Goal: Go to known website: Access a specific website the user already knows

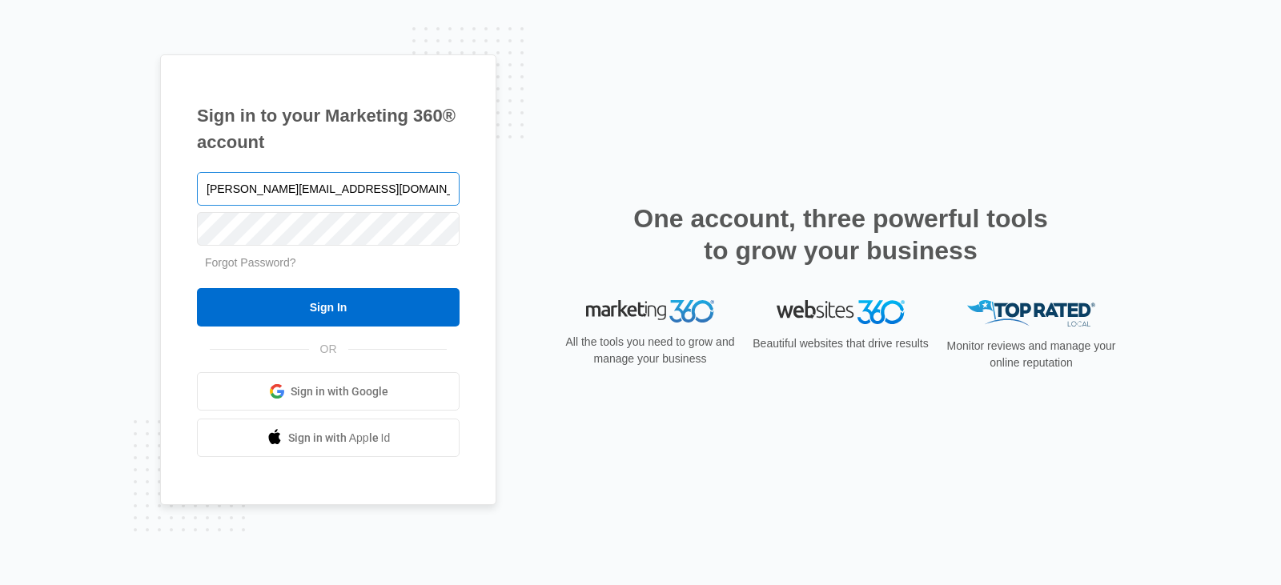
type input "[PERSON_NAME][EMAIL_ADDRESS][DOMAIN_NAME]"
click at [197, 288] on input "Sign In" at bounding box center [328, 307] width 263 height 38
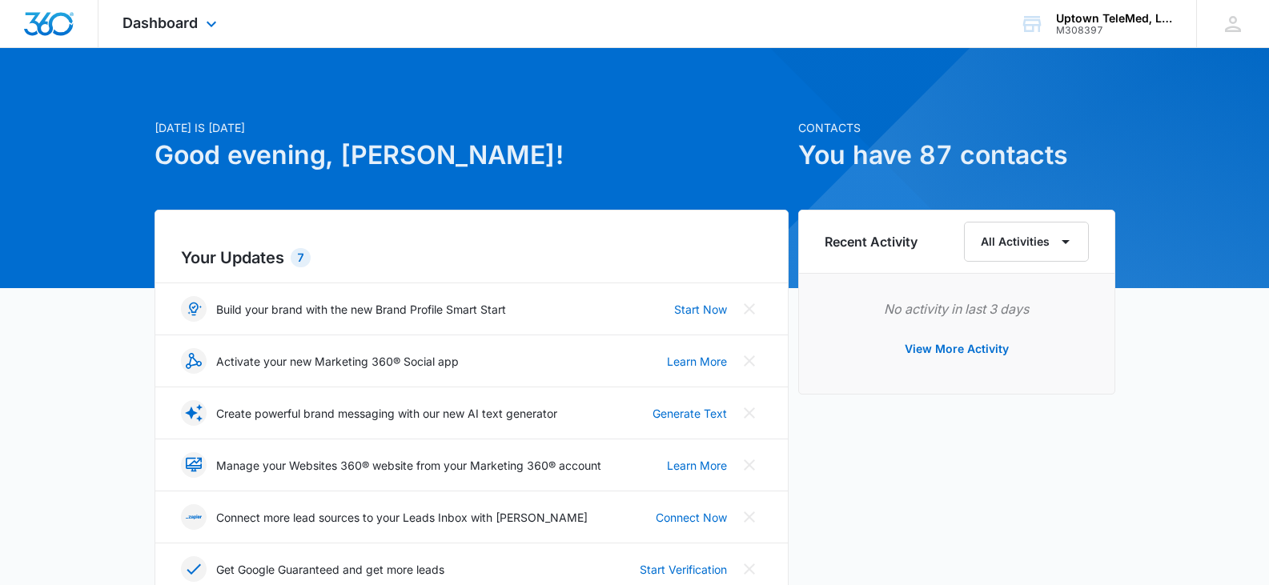
click at [199, 14] on div "Dashboard Apps Reputation Websites Forms CRM Email Social Shop Payments POS Con…" at bounding box center [171, 23] width 146 height 47
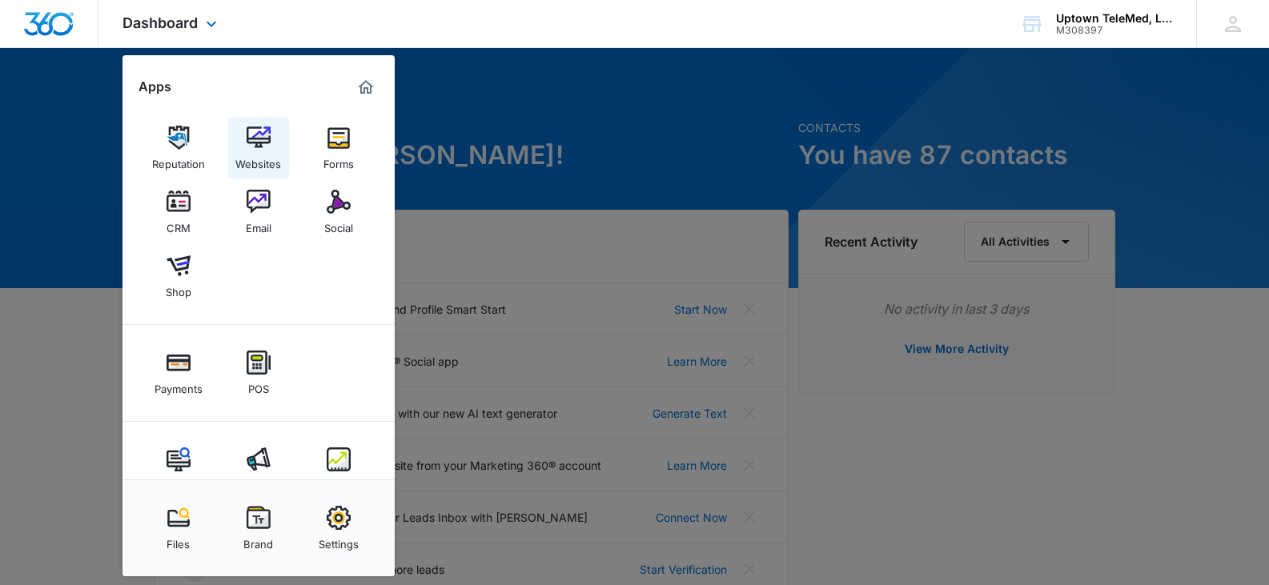
click at [259, 138] on img at bounding box center [259, 138] width 24 height 24
